Goal: Find specific page/section: Find specific page/section

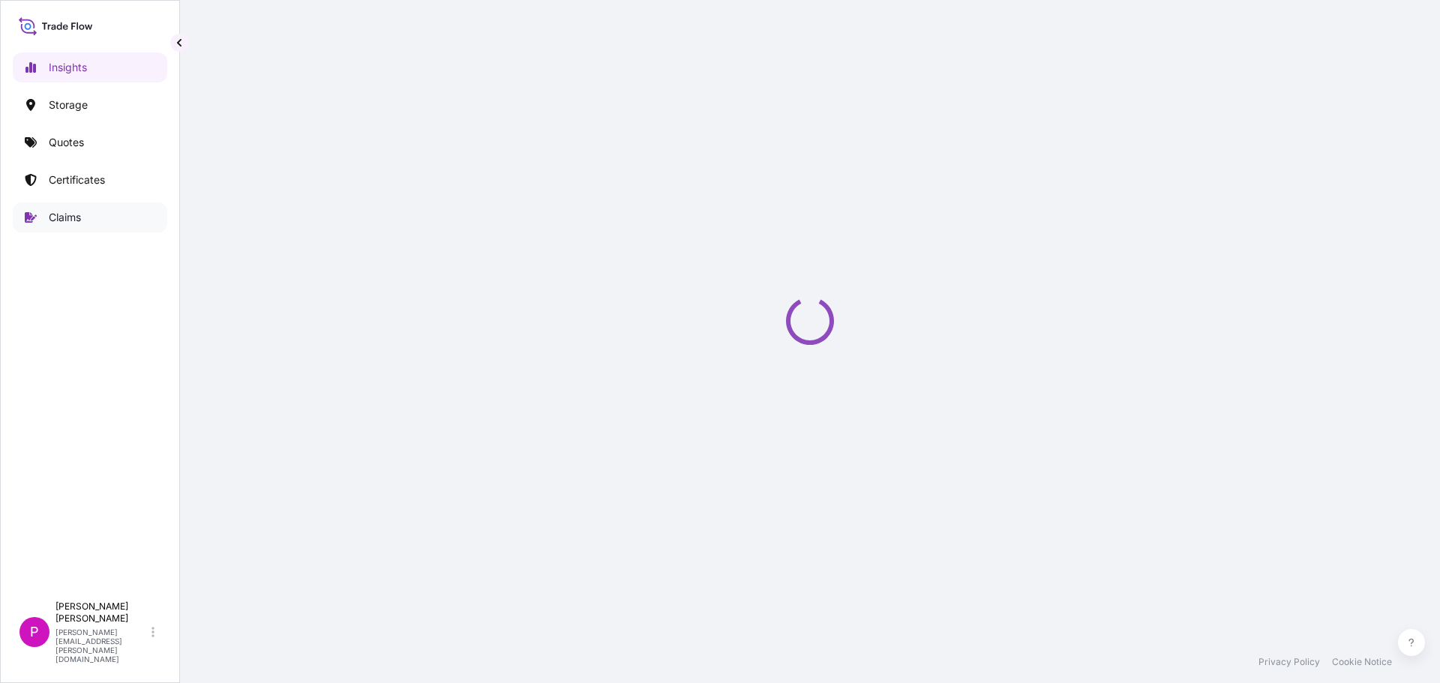
select select "2025"
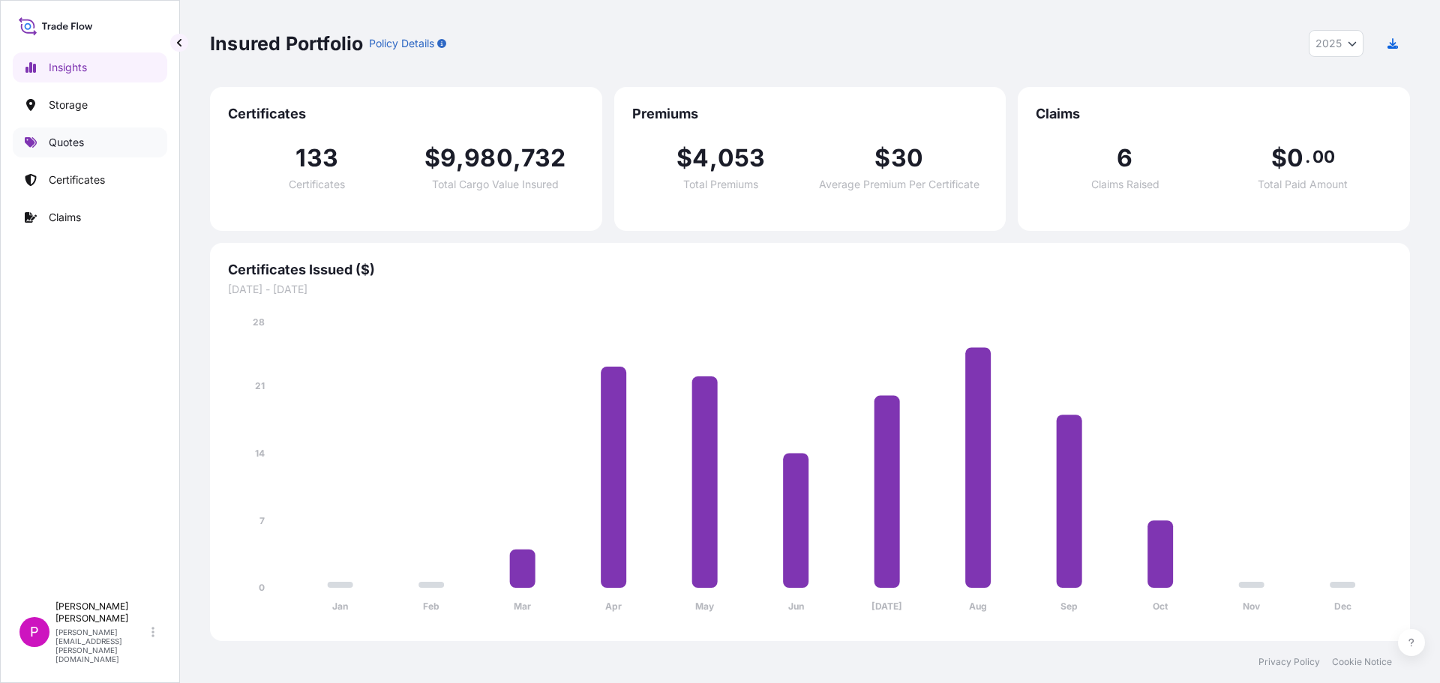
click at [66, 151] on link "Quotes" at bounding box center [90, 142] width 154 height 30
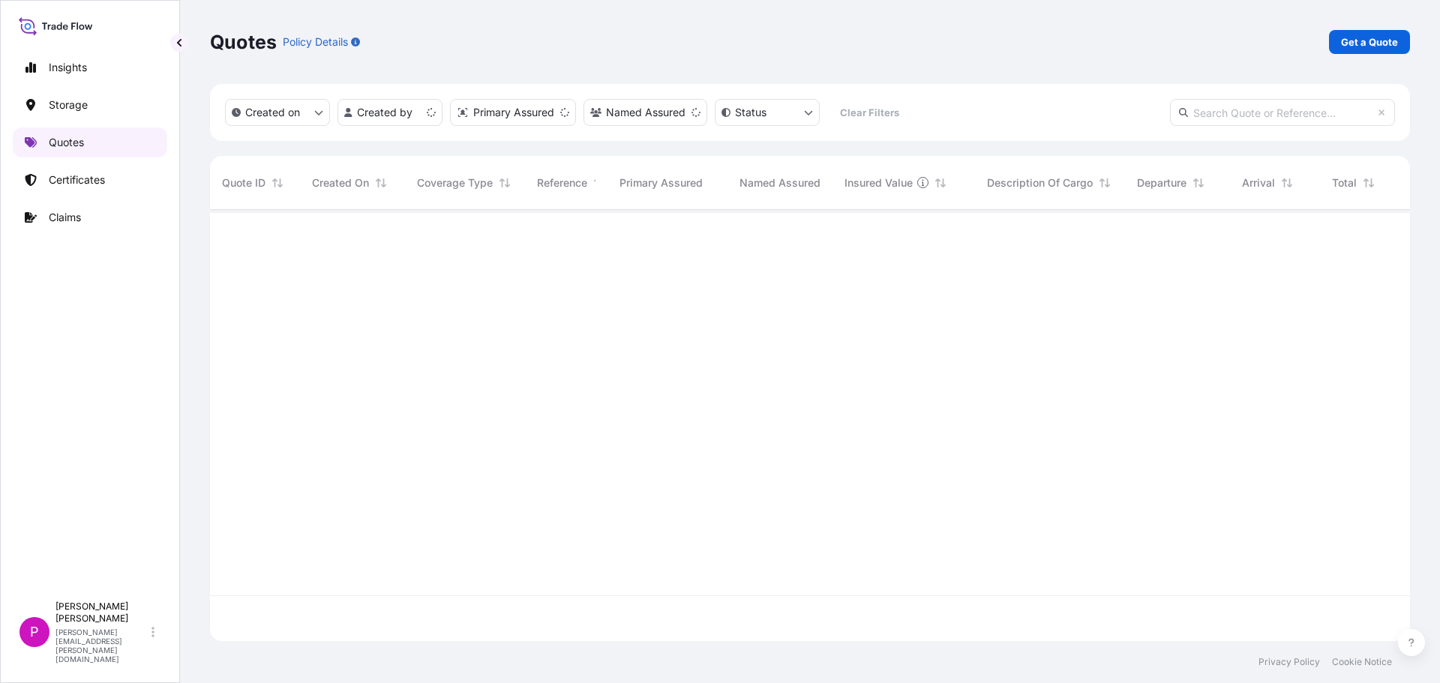
scroll to position [428, 1188]
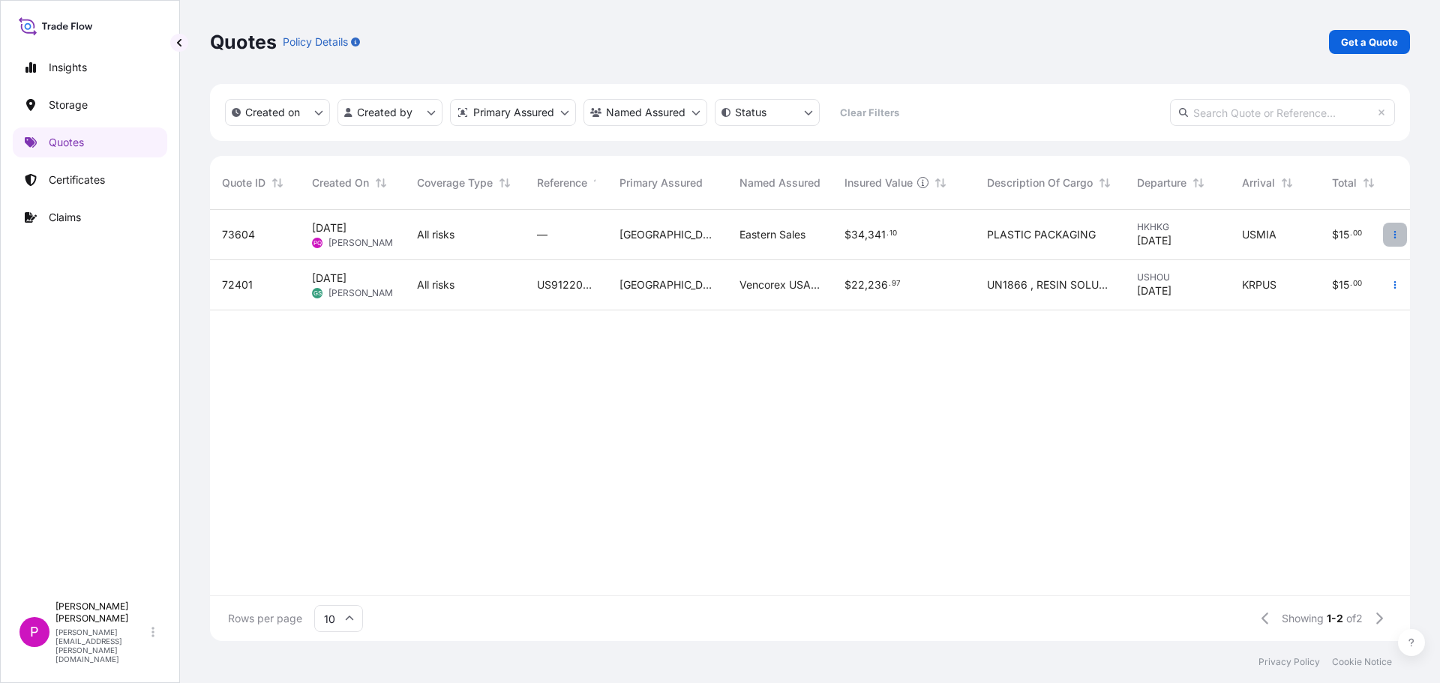
click at [1398, 235] on icon "button" at bounding box center [1394, 234] width 9 height 9
